Goal: Task Accomplishment & Management: Complete application form

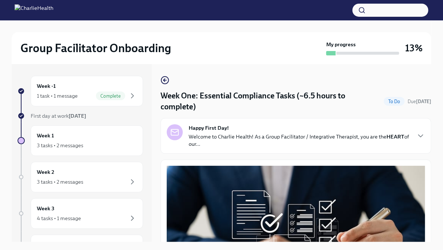
scroll to position [53, 0]
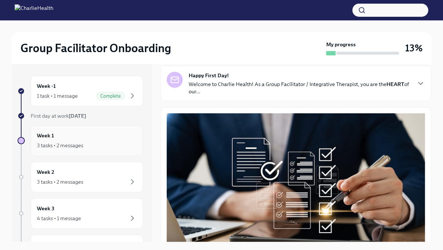
click at [74, 134] on div "Week 1 3 tasks • 2 messages" at bounding box center [87, 141] width 100 height 18
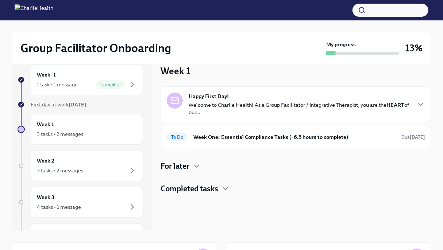
scroll to position [12, 0]
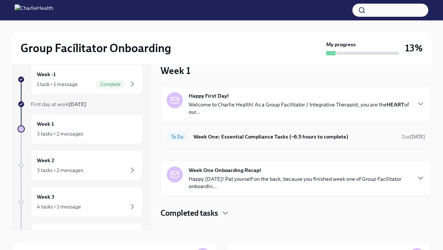
click at [287, 136] on h6 "Week One: Essential Compliance Tasks (~6.5 hours to complete)" at bounding box center [294, 137] width 202 height 8
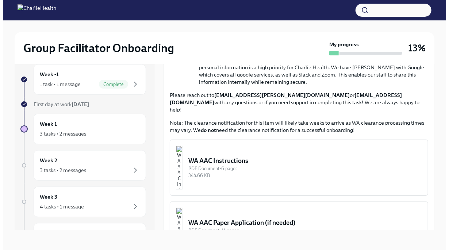
scroll to position [518, 0]
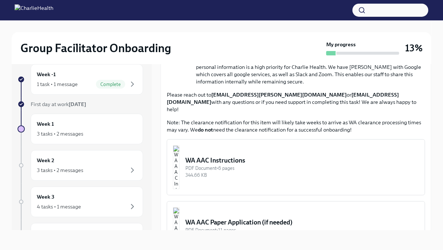
click at [255, 163] on button "WA AAC Instructions PDF Document • 6 pages 344.66 KB" at bounding box center [296, 167] width 258 height 56
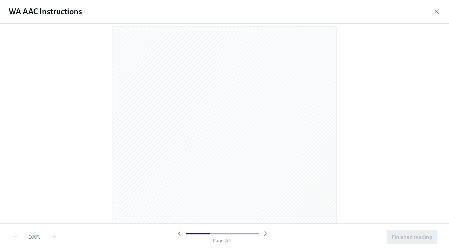
scroll to position [324, 0]
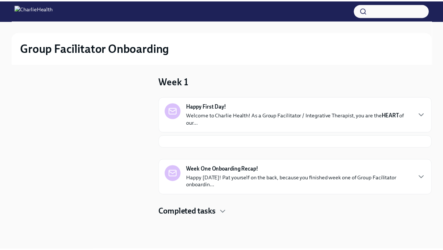
scroll to position [1, 0]
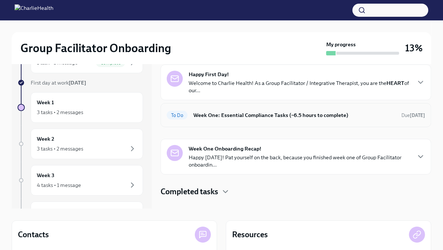
click at [229, 117] on h6 "Week One: Essential Compliance Tasks (~6.5 hours to complete)" at bounding box center [294, 115] width 202 height 8
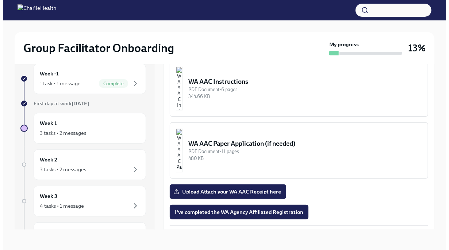
scroll to position [536, 0]
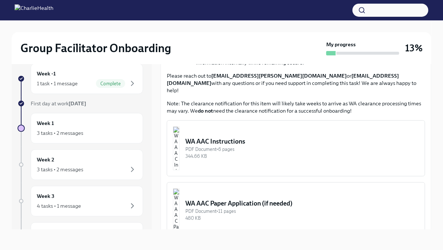
click at [248, 146] on div "PDF Document • 6 pages" at bounding box center [301, 149] width 233 height 7
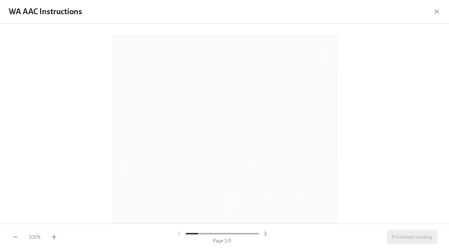
drag, startPoint x: 248, startPoint y: 134, endPoint x: 383, endPoint y: 49, distance: 160.0
click at [383, 49] on div at bounding box center [224, 122] width 425 height 185
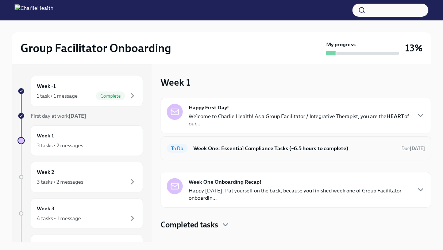
click at [250, 142] on div "To Do Week One: Essential Compliance Tasks (~6.5 hours to complete) Due [DATE]" at bounding box center [296, 148] width 271 height 24
click at [246, 148] on h6 "Week One: Essential Compliance Tasks (~6.5 hours to complete)" at bounding box center [294, 148] width 202 height 8
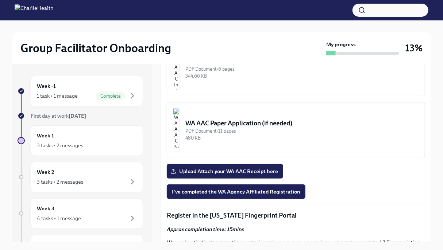
scroll to position [630, 0]
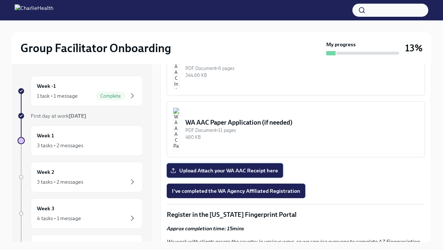
click at [269, 167] on span "Upload Attach your WA AAC Receipt here" at bounding box center [225, 170] width 106 height 7
click at [0, 0] on input "Upload Attach your WA AAC Receipt here" at bounding box center [0, 0] width 0 height 0
click at [269, 188] on span "I've completed the WA Agency Affiliated Registration" at bounding box center [236, 191] width 128 height 7
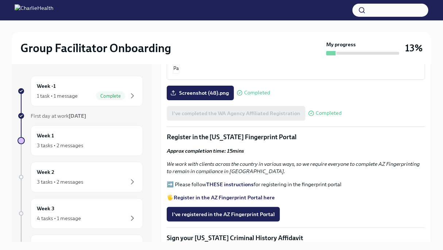
scroll to position [709, 0]
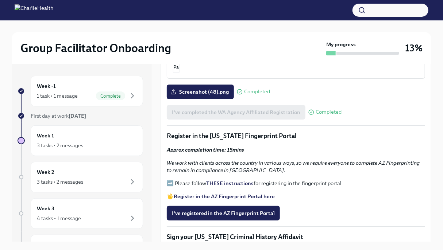
click at [222, 180] on strong "THESE instructions" at bounding box center [229, 183] width 47 height 7
click at [257, 210] on span "I've registered in the AZ Fingerprint Portal" at bounding box center [223, 213] width 103 height 7
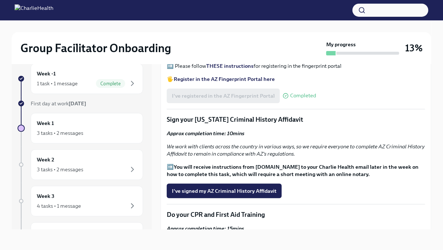
scroll to position [813, 0]
click at [243, 188] on span "I've signed my AZ Criminal History Affidavit" at bounding box center [224, 191] width 105 height 7
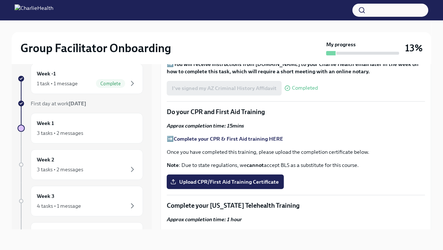
scroll to position [920, 0]
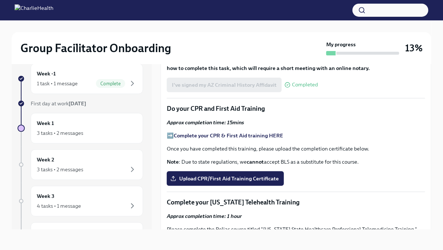
click at [233, 132] on strong "Complete your CPR & First Aid training HERE" at bounding box center [228, 135] width 109 height 7
click at [196, 175] on span "Upload CPR/First Aid Training Certificate" at bounding box center [225, 178] width 107 height 7
click at [0, 0] on input "Upload CPR/First Aid Training Certificate" at bounding box center [0, 0] width 0 height 0
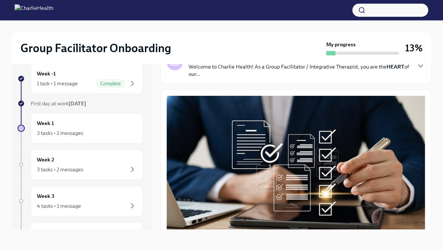
scroll to position [0, 0]
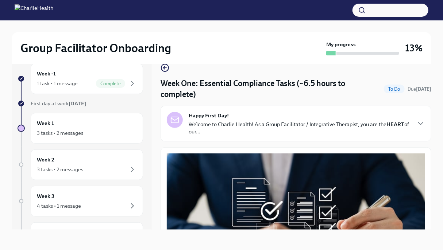
click at [250, 82] on h4 "Week One: Essential Compliance Tasks (~6.5 hours to complete)" at bounding box center [271, 89] width 220 height 22
